Goal: Task Accomplishment & Management: Complete application form

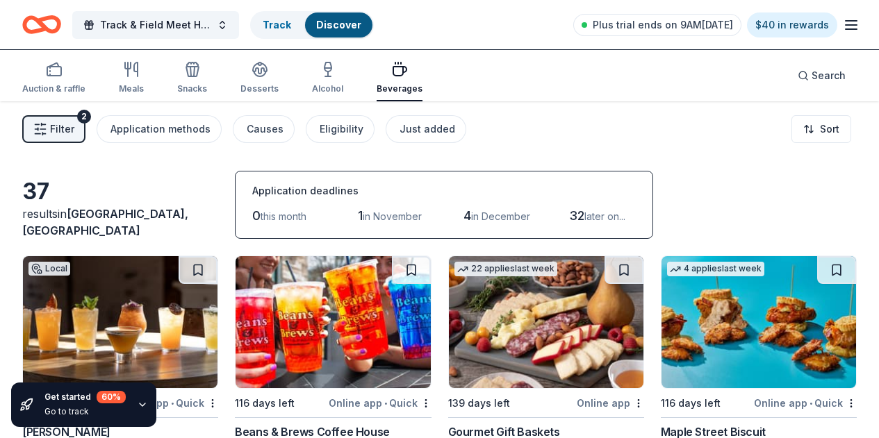
scroll to position [637, 0]
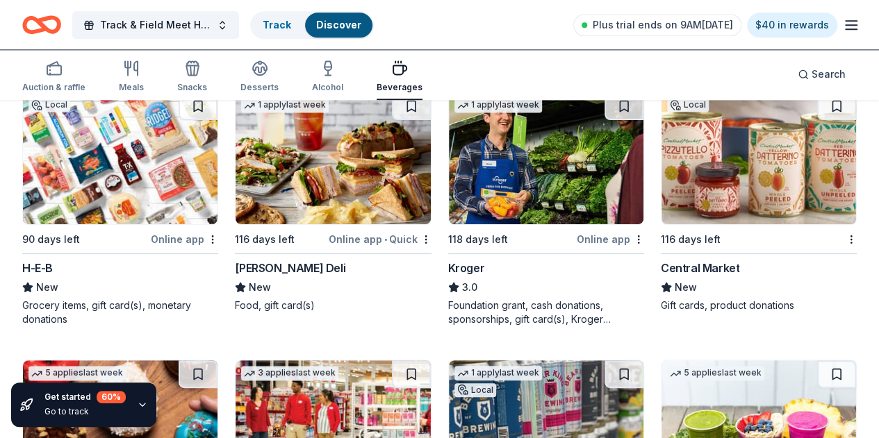
scroll to position [942, 0]
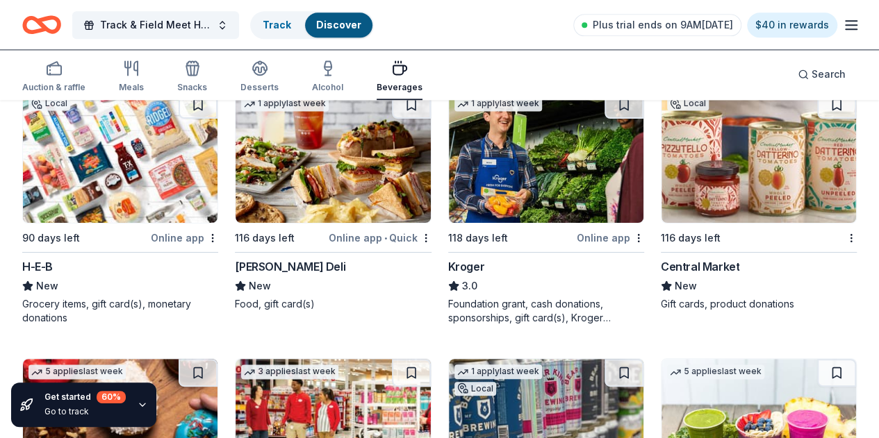
click at [430, 359] on img at bounding box center [333, 425] width 195 height 132
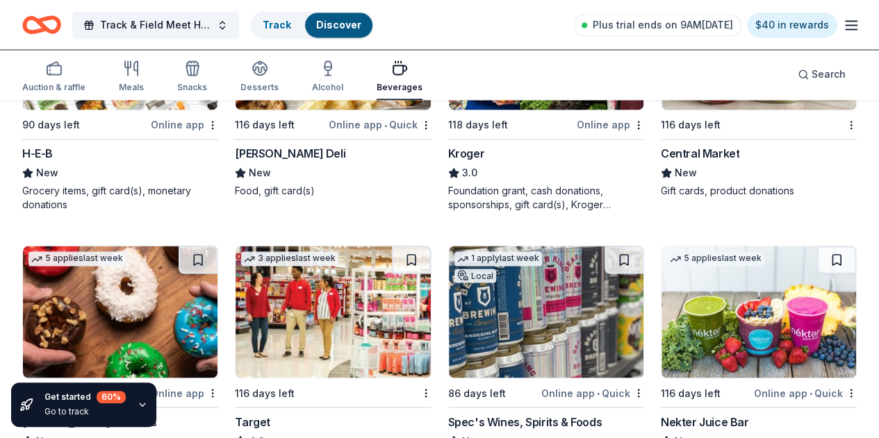
scroll to position [1053, 0]
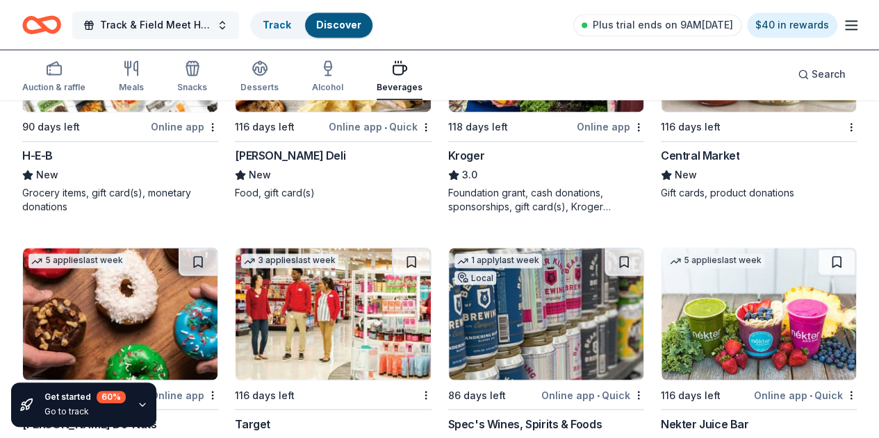
click at [233, 24] on button "Track & Field Meet Hosting- Coaches Meals" at bounding box center [155, 25] width 167 height 28
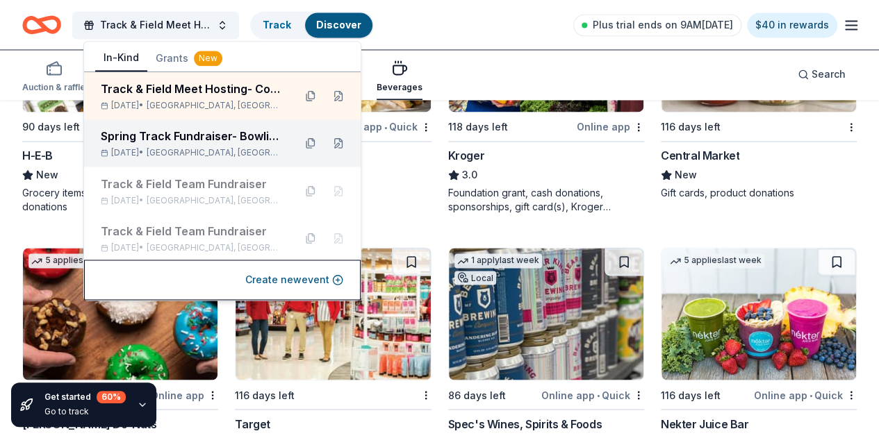
click at [203, 154] on span "Houston, TX" at bounding box center [215, 152] width 136 height 11
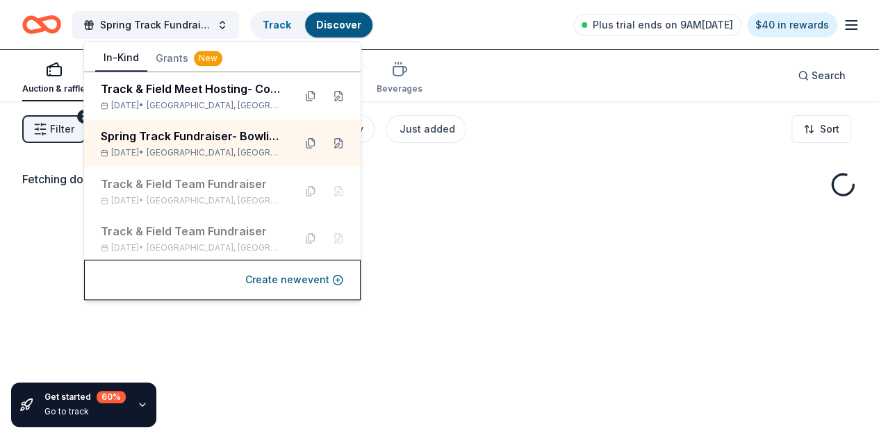
click at [593, 80] on div "Auction & raffle Meals Snacks Desserts Alcohol Beverages Search" at bounding box center [439, 75] width 835 height 51
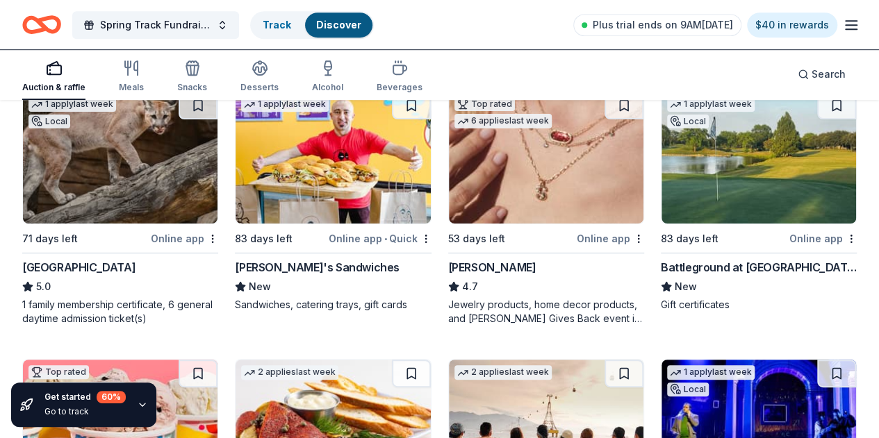
scroll to position [445, 0]
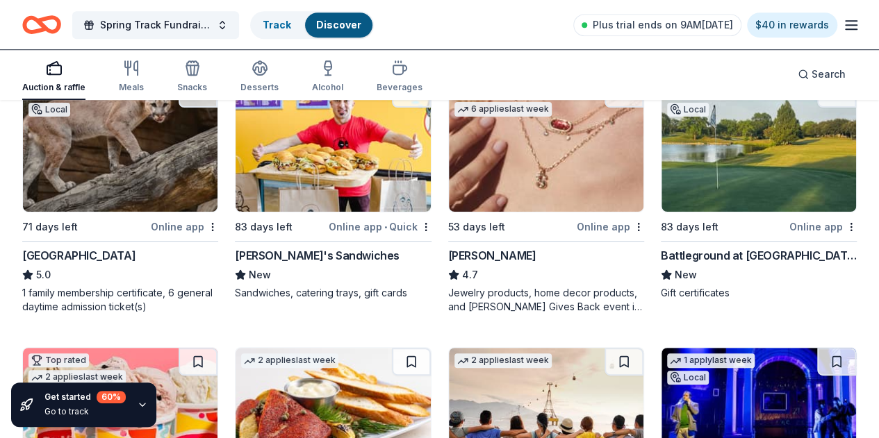
click at [236, 183] on img at bounding box center [333, 146] width 195 height 132
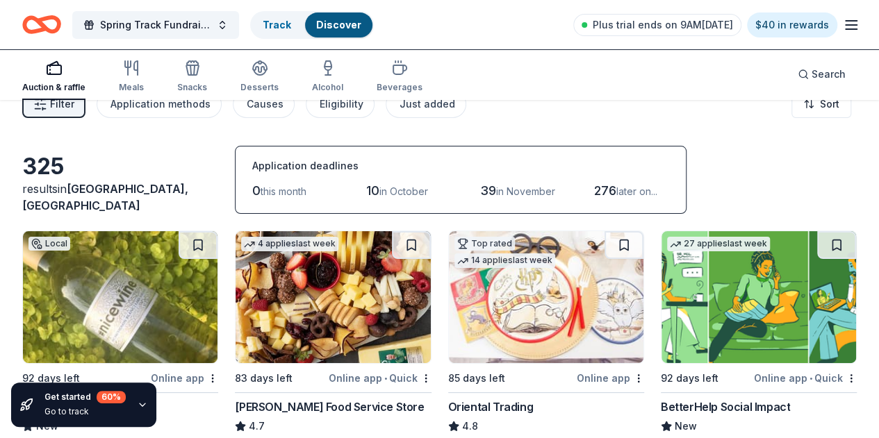
scroll to position [0, 0]
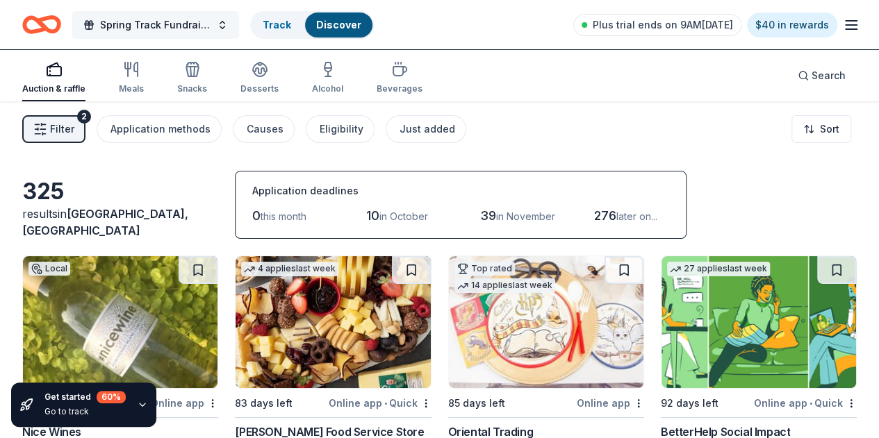
click at [231, 23] on button "Spring Track Fundraiser- Bowling Party" at bounding box center [155, 25] width 167 height 28
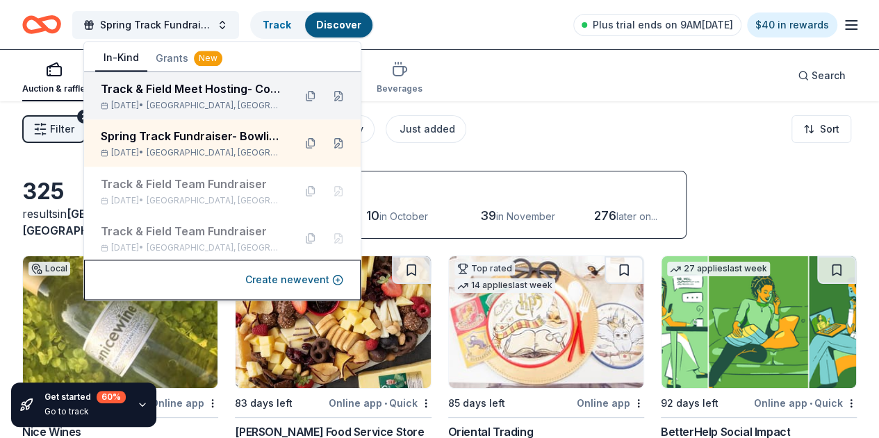
click at [218, 101] on span "Houston, TX" at bounding box center [215, 105] width 136 height 11
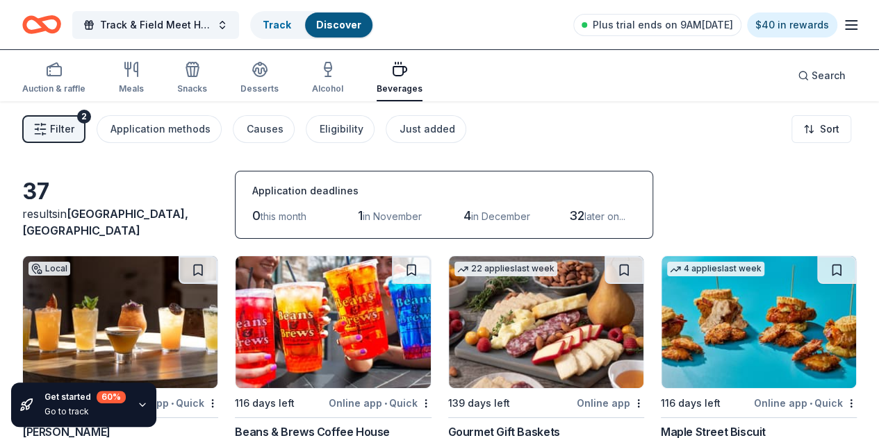
click at [85, 129] on button "Filter 2" at bounding box center [53, 129] width 63 height 28
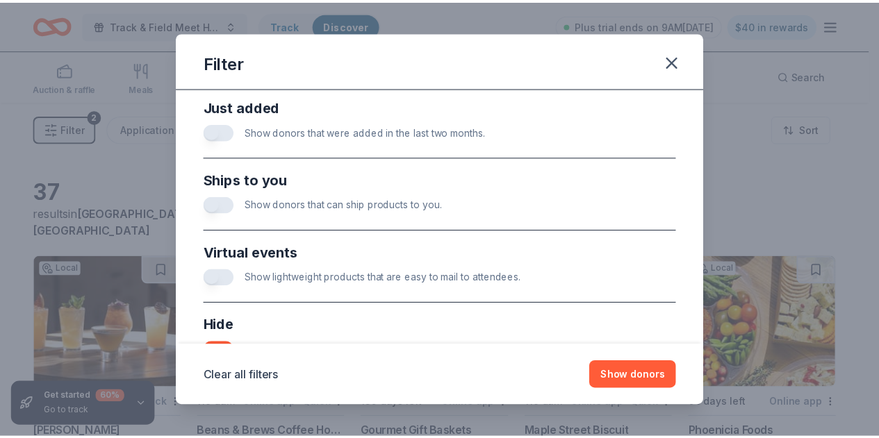
scroll to position [657, 0]
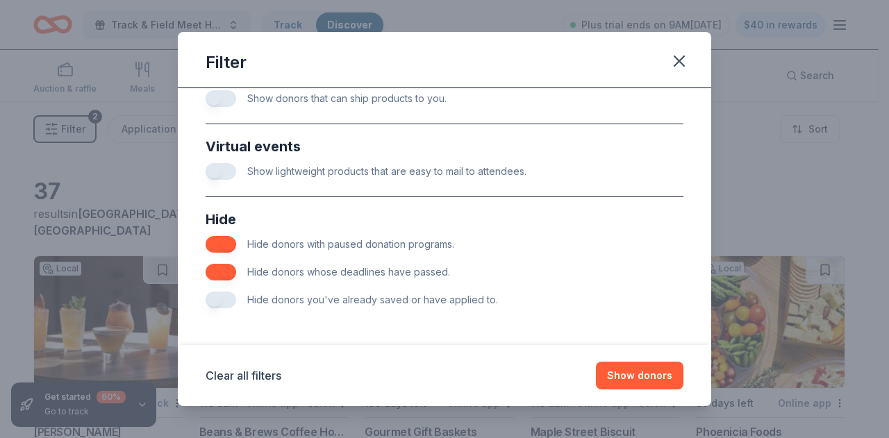
click at [222, 268] on button "button" at bounding box center [221, 272] width 31 height 17
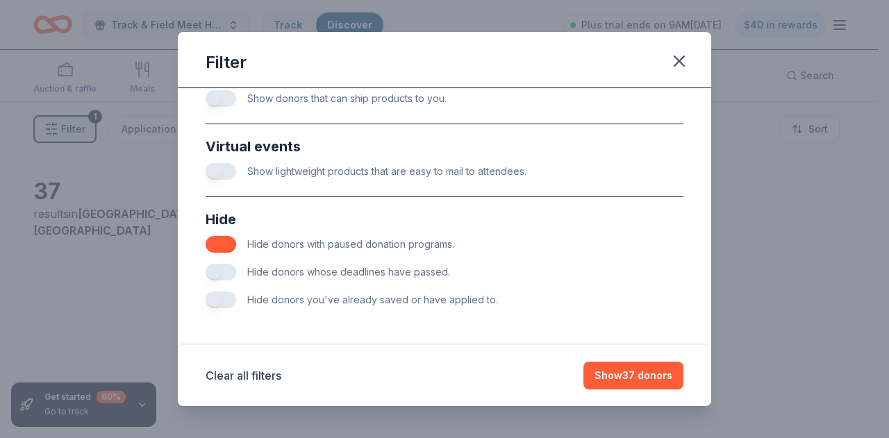
click at [221, 236] on button "button" at bounding box center [221, 244] width 31 height 17
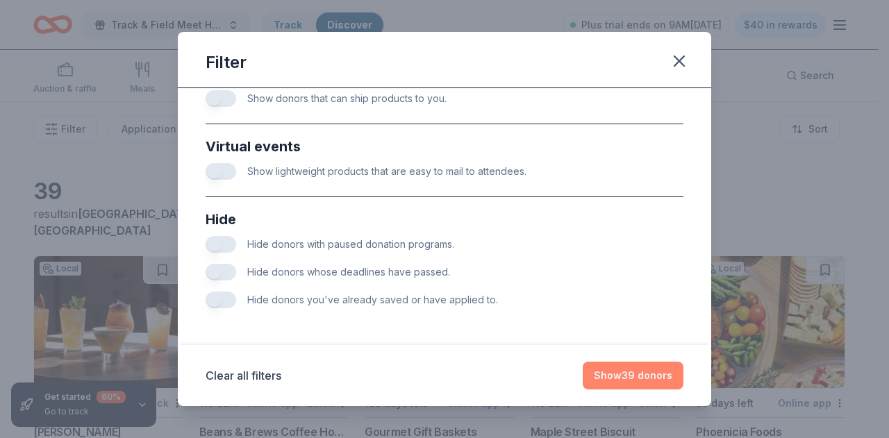
click at [628, 369] on button "Show 39 donors" at bounding box center [633, 376] width 101 height 28
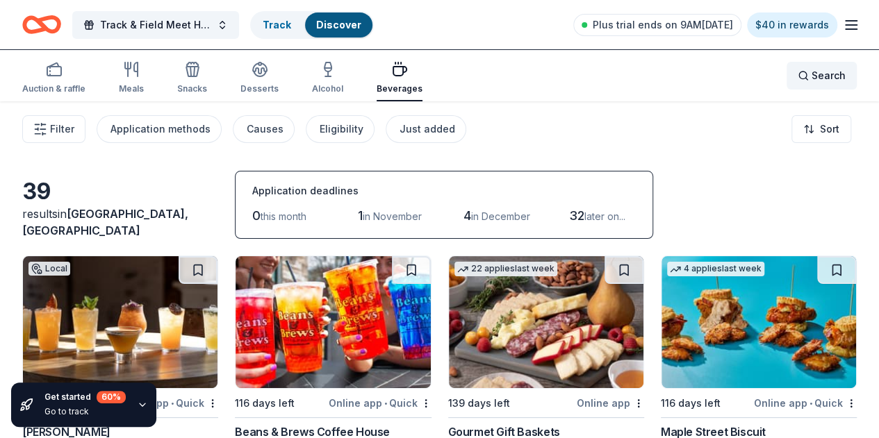
click at [814, 74] on span "Search" at bounding box center [829, 75] width 34 height 17
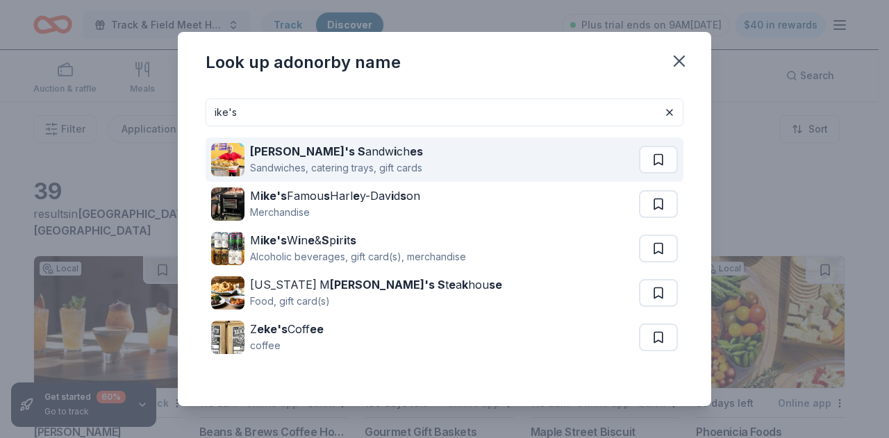
type input "ike's"
click at [311, 158] on div "Ike's S andw i ch es" at bounding box center [336, 151] width 173 height 17
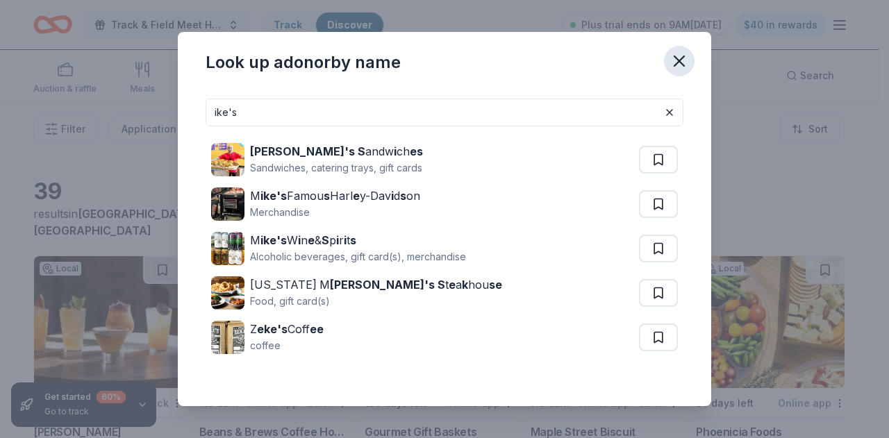
click at [673, 69] on icon "button" at bounding box center [679, 60] width 19 height 19
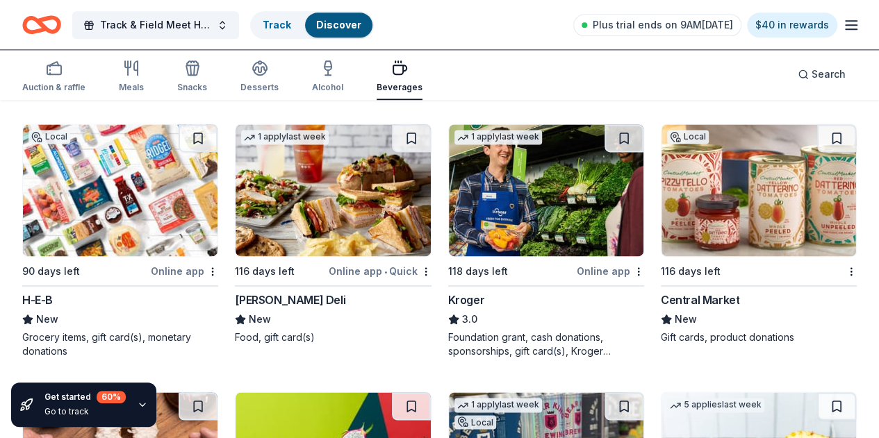
scroll to position [889, 0]
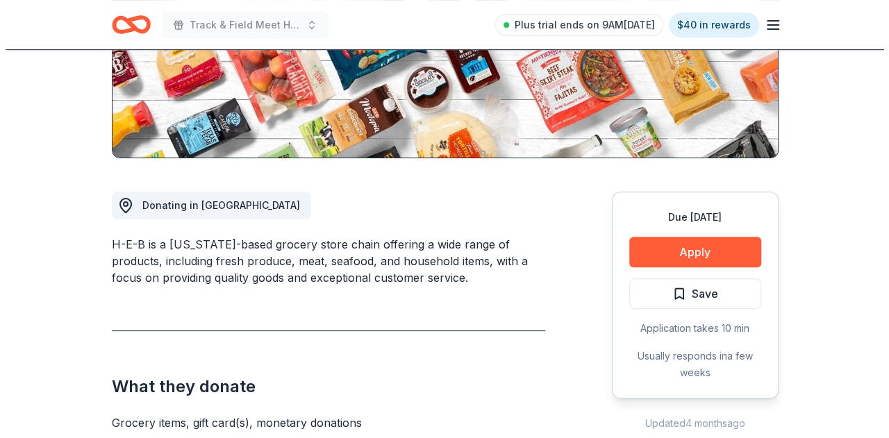
scroll to position [269, 0]
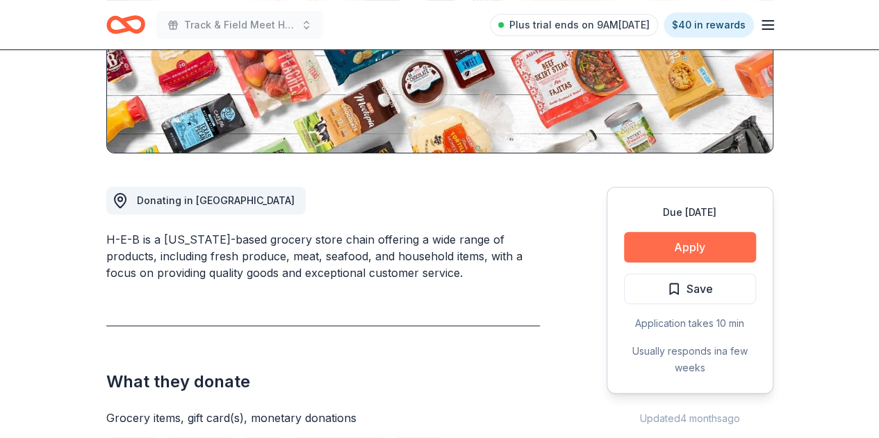
click at [675, 247] on button "Apply" at bounding box center [690, 247] width 132 height 31
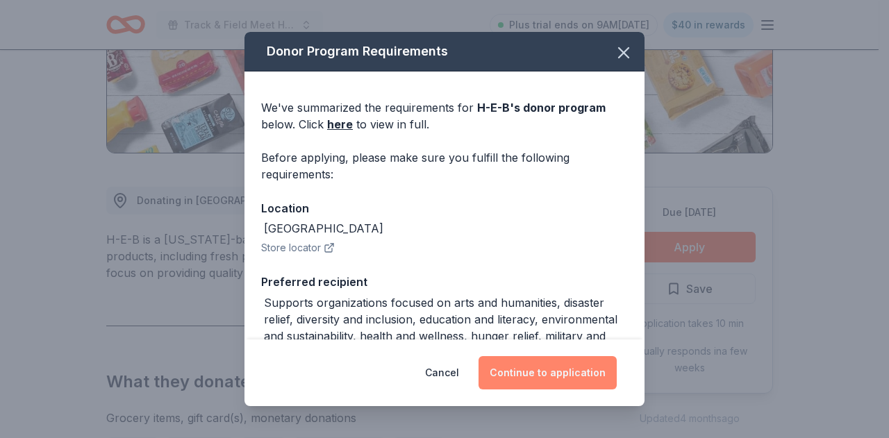
click at [524, 375] on button "Continue to application" at bounding box center [548, 372] width 138 height 33
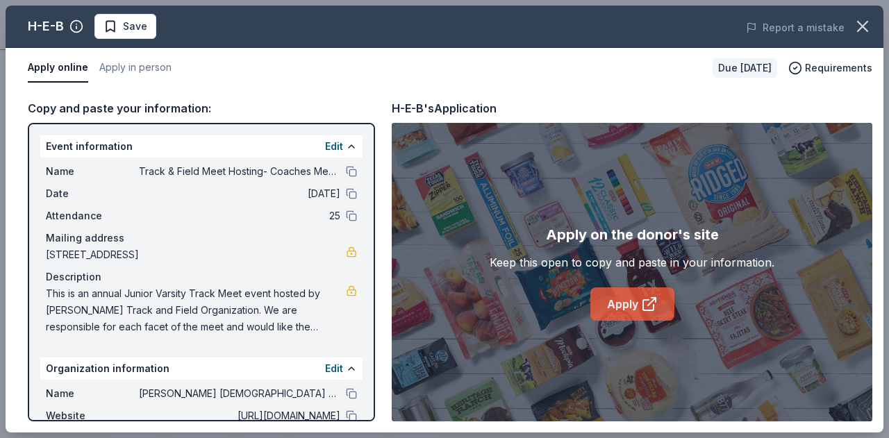
click at [624, 308] on link "Apply" at bounding box center [633, 304] width 84 height 33
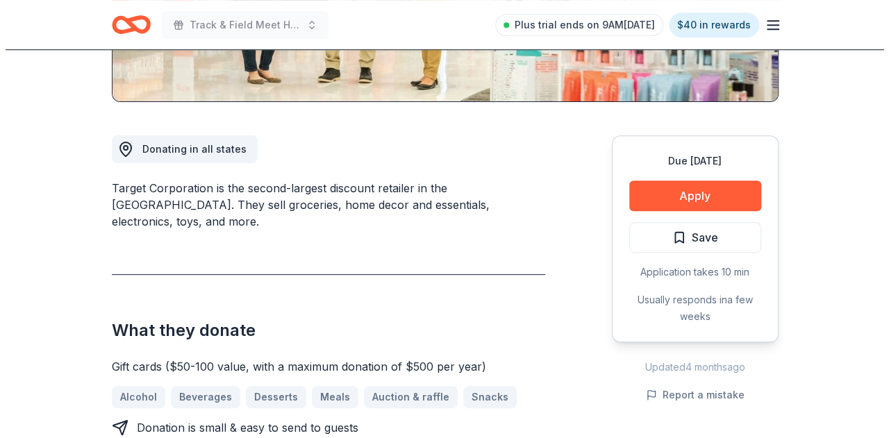
scroll to position [338, 0]
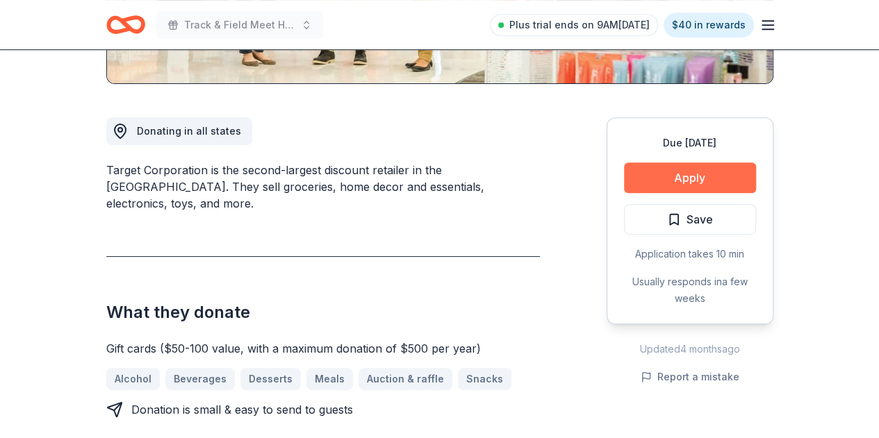
click at [692, 174] on button "Apply" at bounding box center [690, 178] width 132 height 31
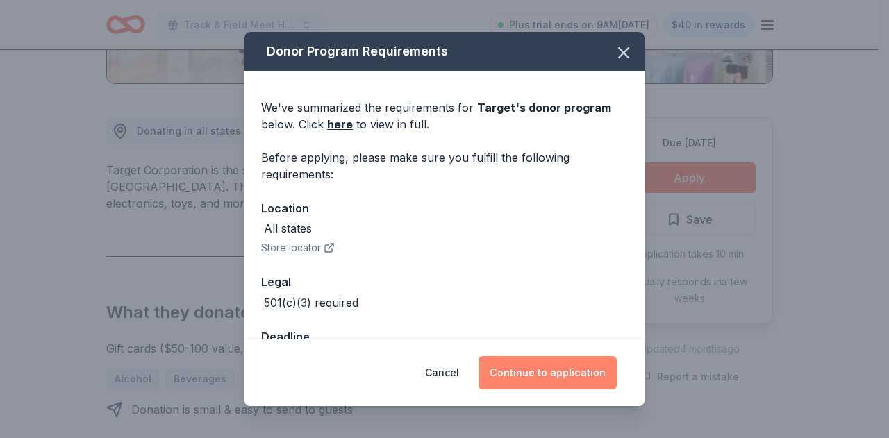
click at [527, 375] on button "Continue to application" at bounding box center [548, 372] width 138 height 33
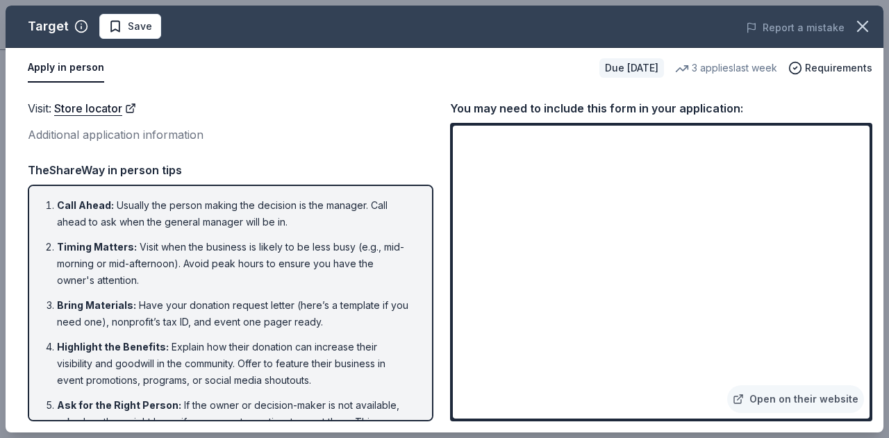
click at [873, 353] on div "Visit : Store locator Additional application information Visit : Store locator …" at bounding box center [445, 260] width 878 height 345
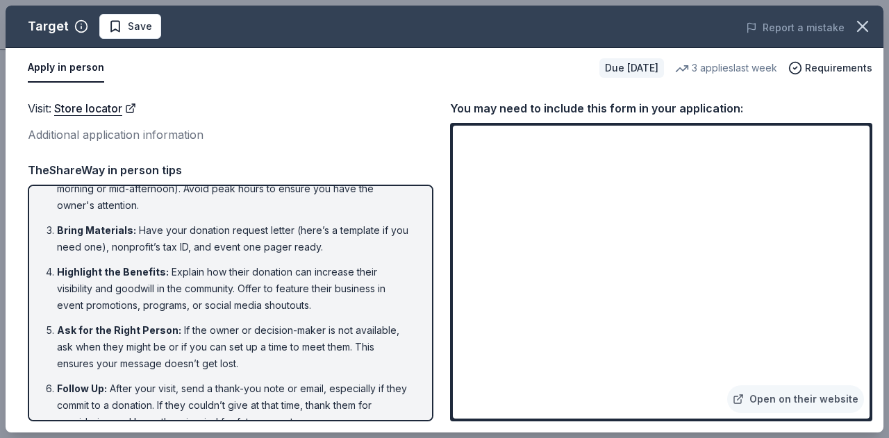
scroll to position [96, 0]
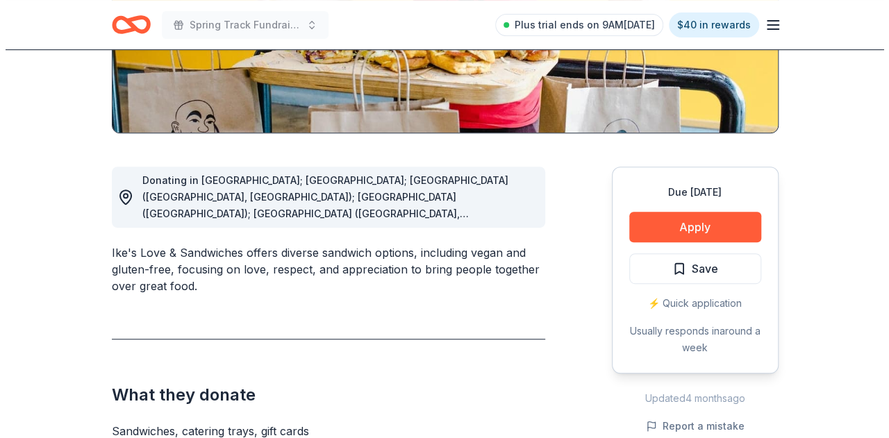
scroll to position [293, 0]
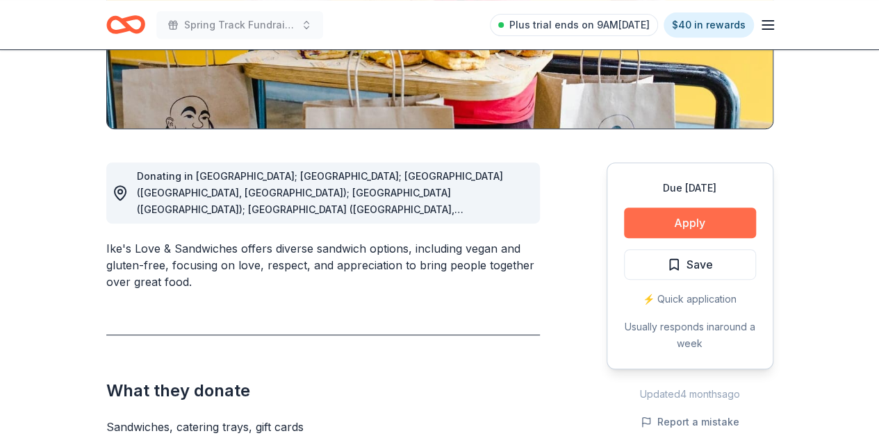
click at [702, 215] on button "Apply" at bounding box center [690, 223] width 132 height 31
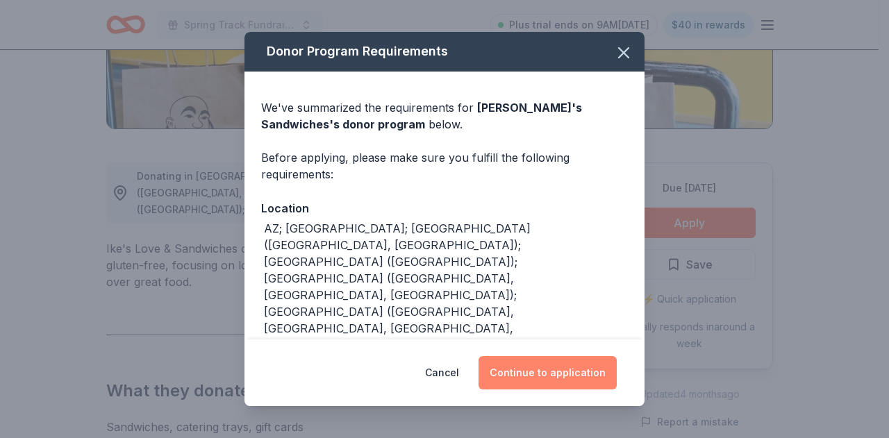
click at [556, 375] on button "Continue to application" at bounding box center [548, 372] width 138 height 33
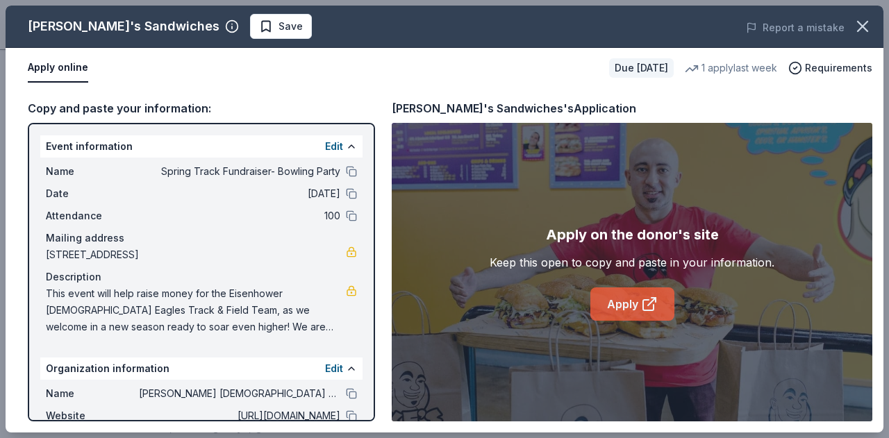
click at [617, 302] on link "Apply" at bounding box center [633, 304] width 84 height 33
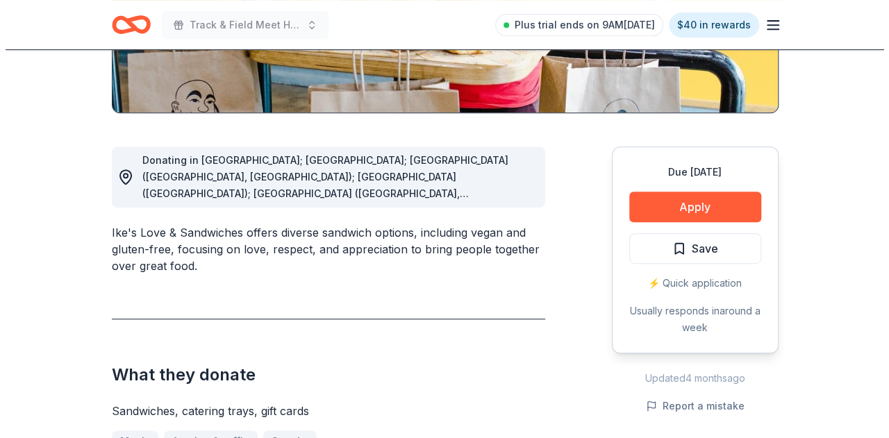
scroll to position [311, 0]
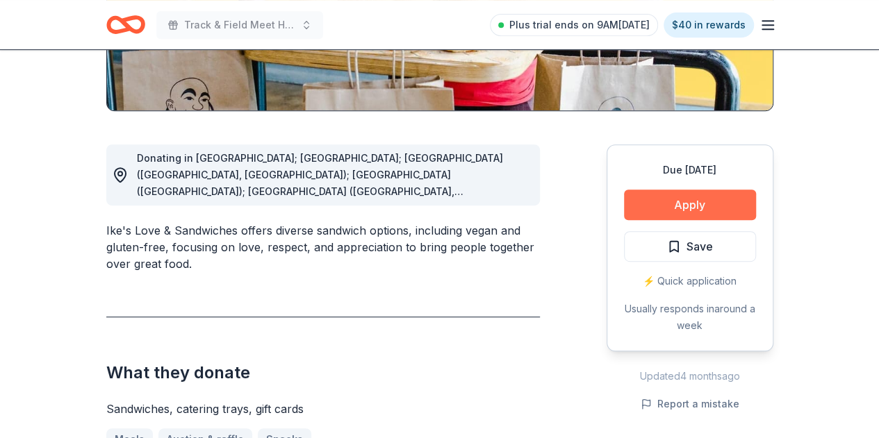
click at [689, 198] on button "Apply" at bounding box center [690, 205] width 132 height 31
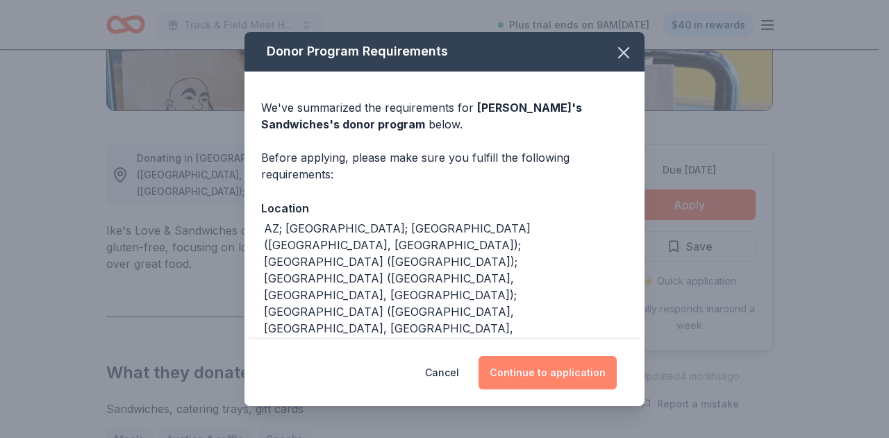
click at [527, 379] on button "Continue to application" at bounding box center [548, 372] width 138 height 33
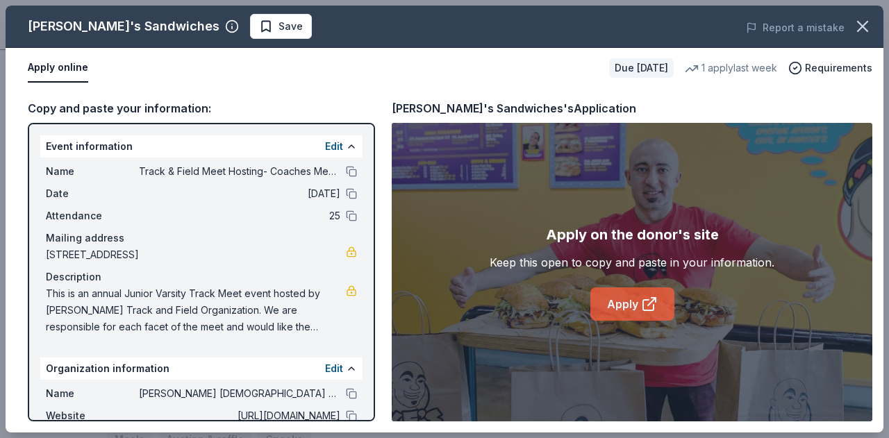
click at [624, 299] on link "Apply" at bounding box center [633, 304] width 84 height 33
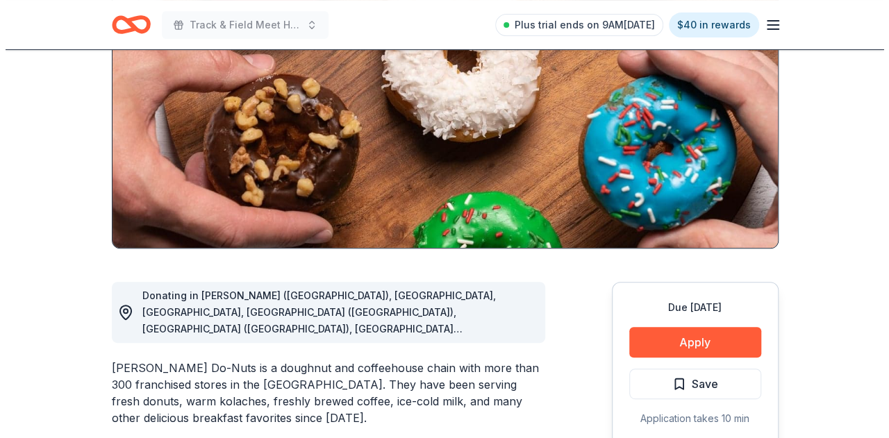
scroll to position [195, 0]
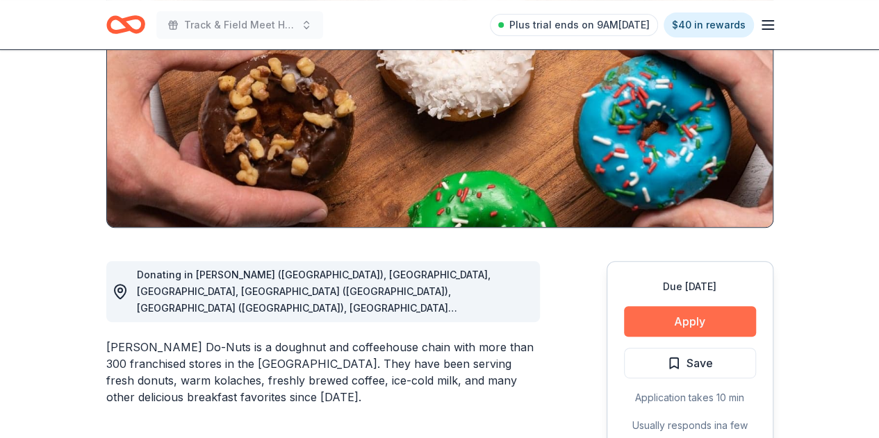
click at [678, 314] on button "Apply" at bounding box center [690, 321] width 132 height 31
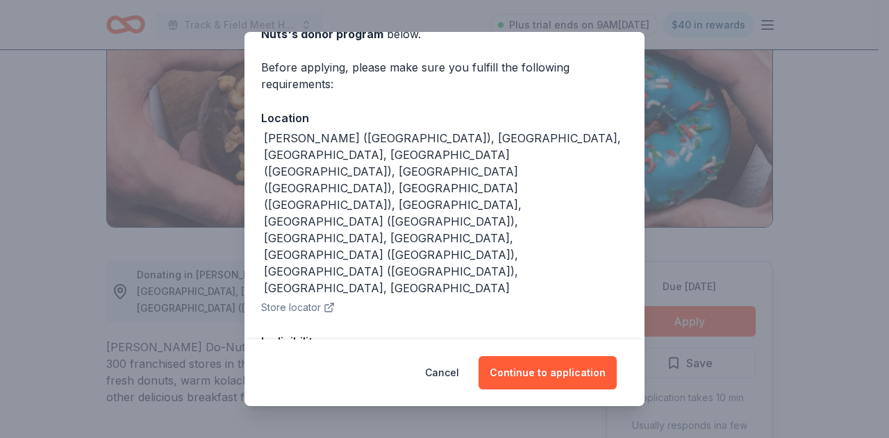
scroll to position [95, 0]
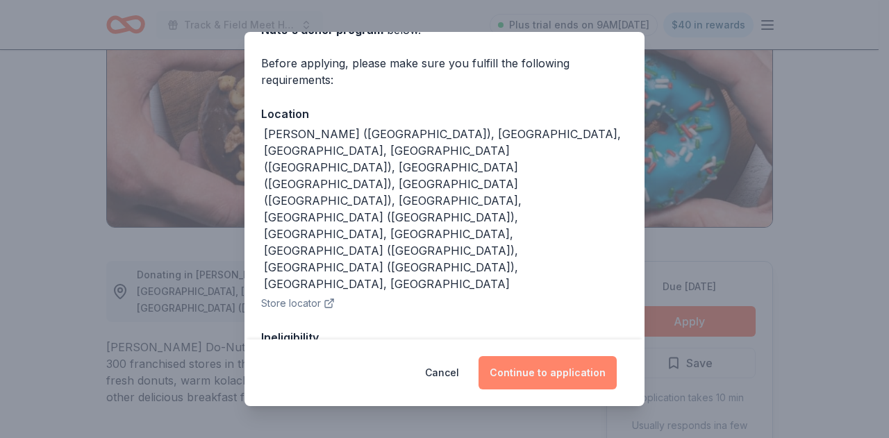
click at [552, 370] on button "Continue to application" at bounding box center [548, 372] width 138 height 33
